Goal: Navigation & Orientation: Find specific page/section

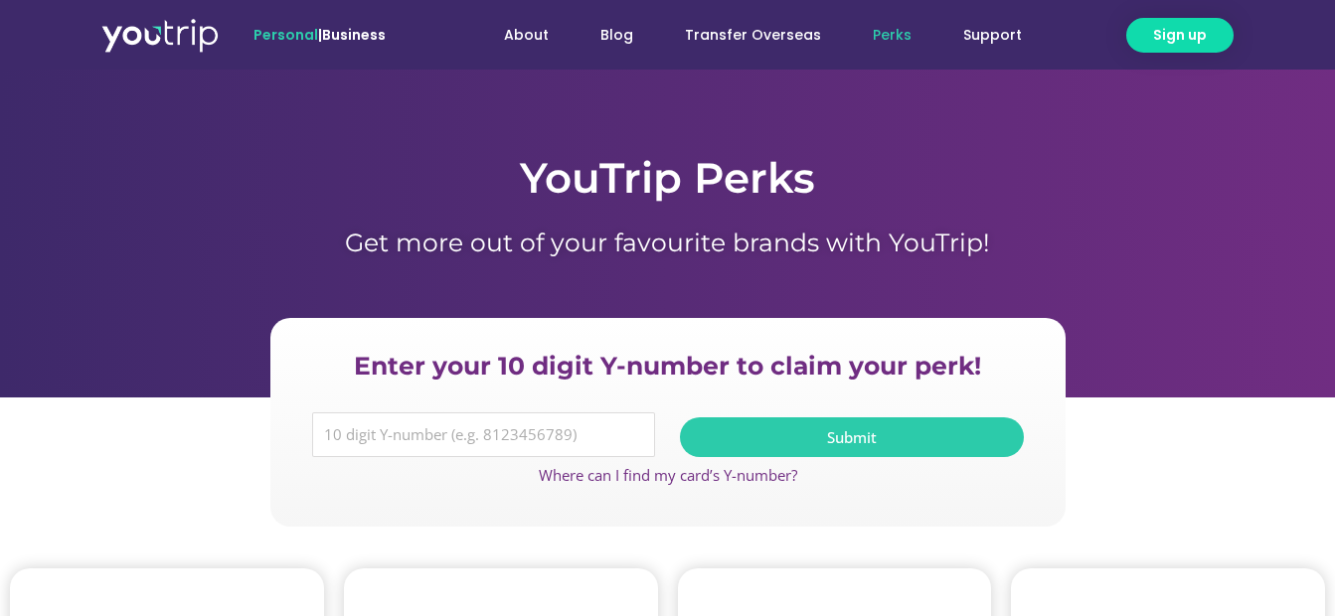
click at [887, 40] on link "Perks" at bounding box center [892, 35] width 90 height 37
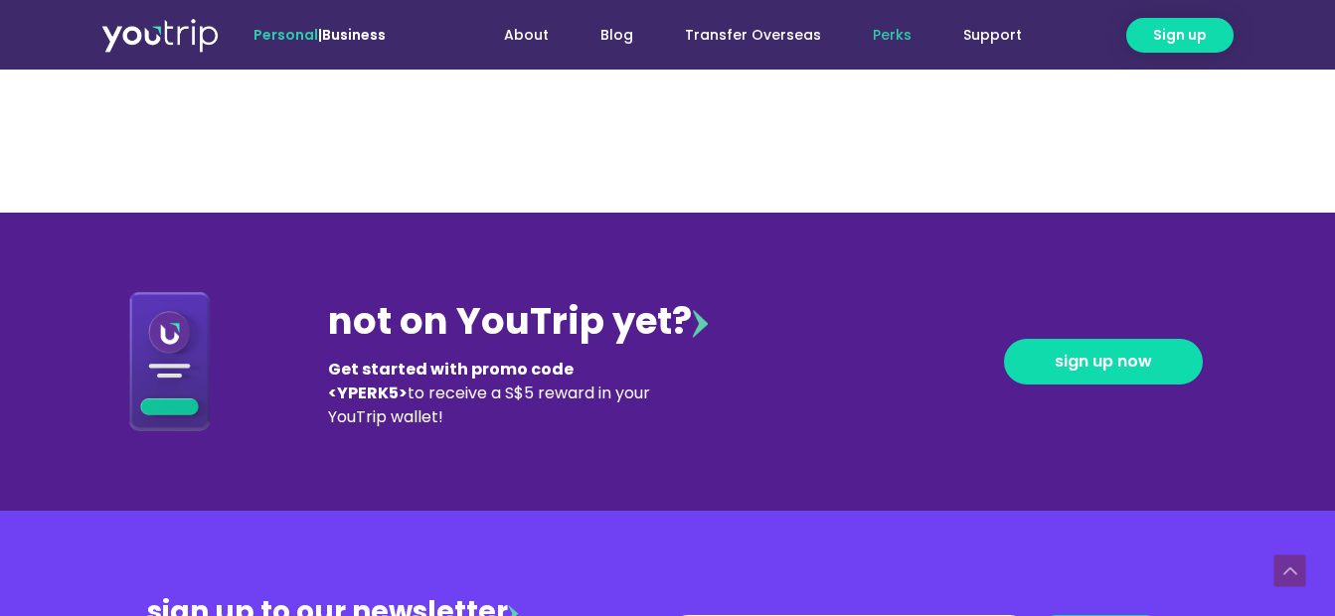
scroll to position [2087, 0]
